Goal: Task Accomplishment & Management: Manage account settings

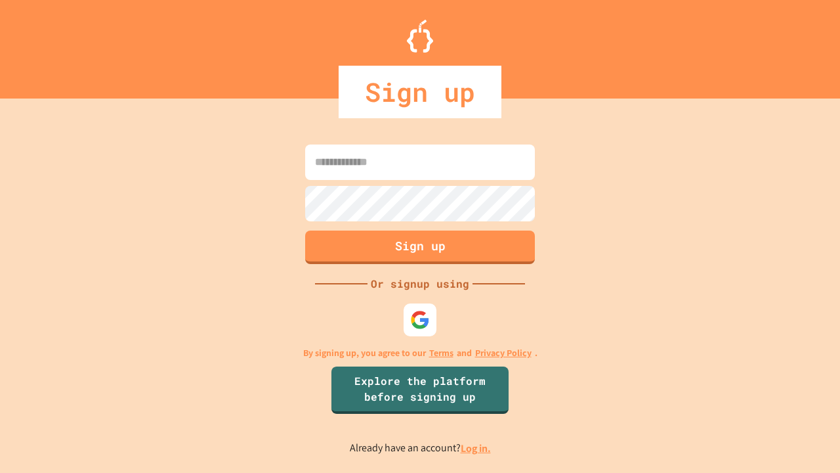
click at [477, 448] on link "Log in." at bounding box center [476, 448] width 30 height 14
